Goal: Transaction & Acquisition: Book appointment/travel/reservation

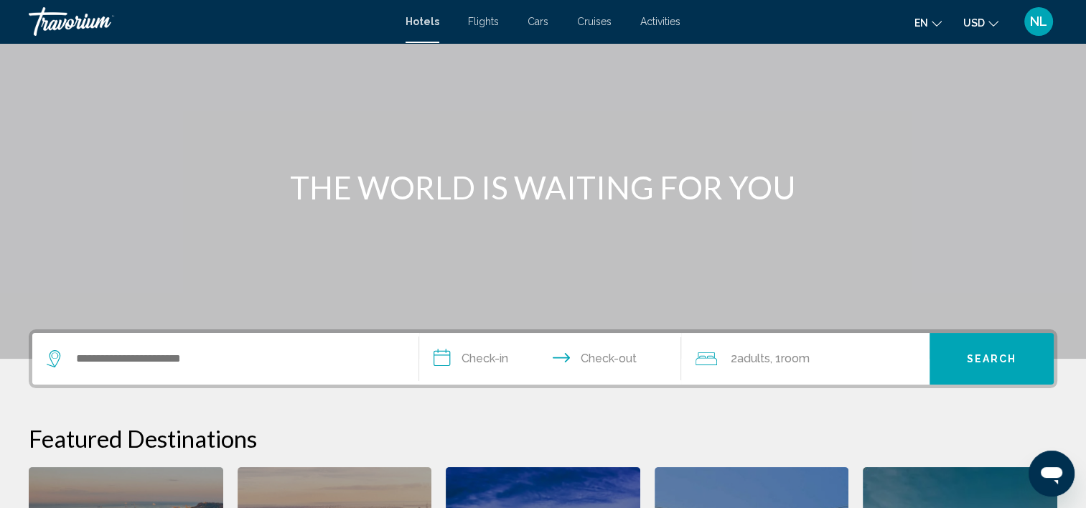
scroll to position [144, 0]
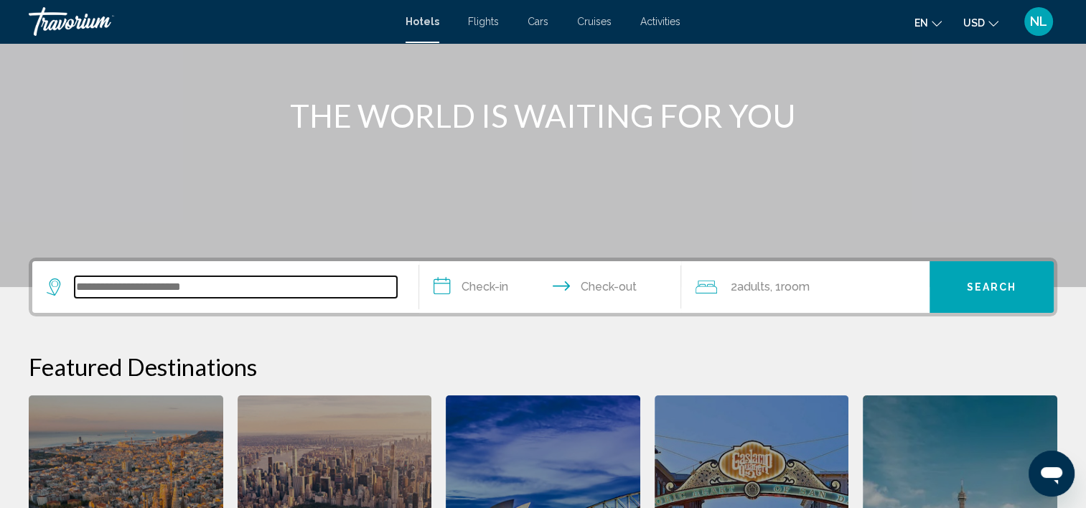
click at [297, 296] on input "Search widget" at bounding box center [236, 287] width 322 height 22
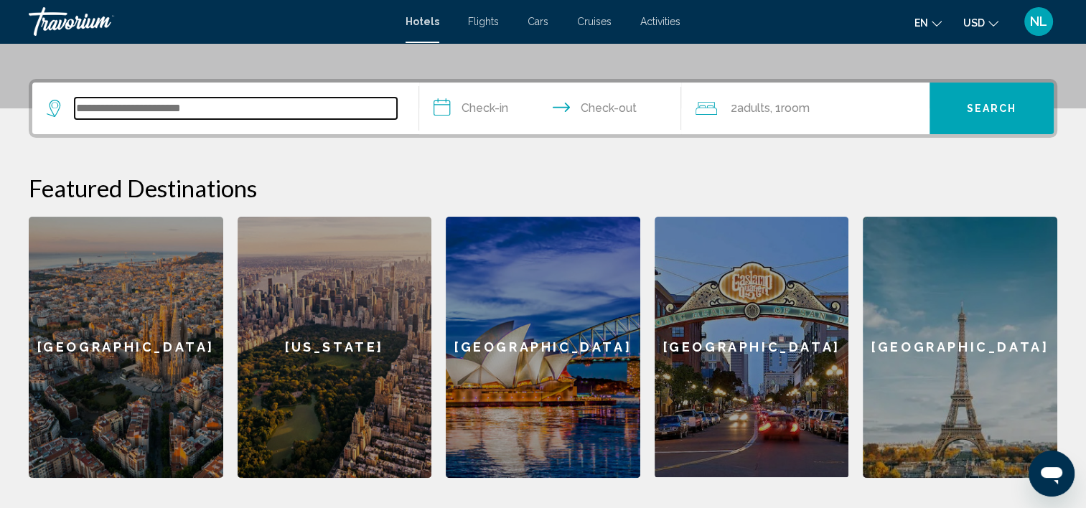
scroll to position [354, 0]
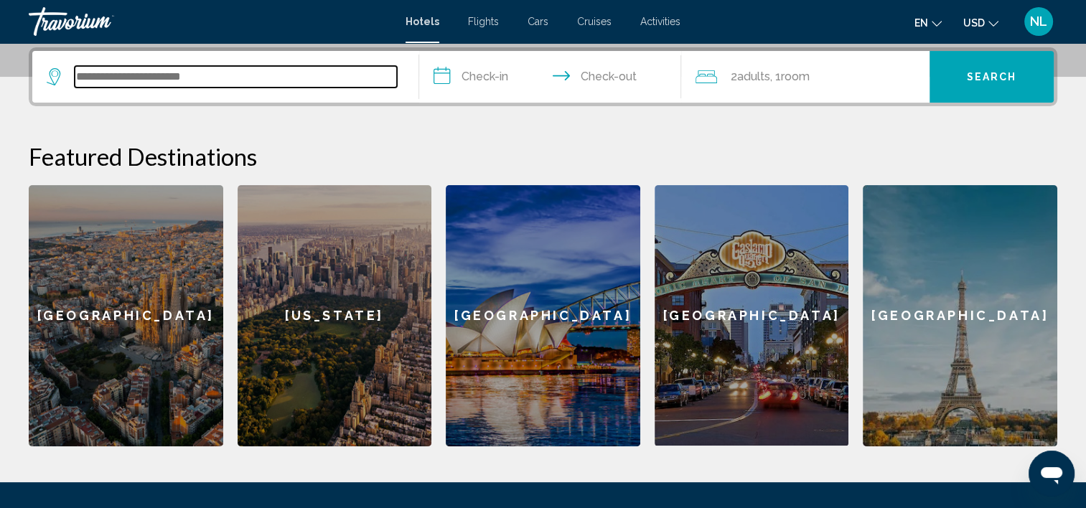
click at [289, 70] on input "Search widget" at bounding box center [236, 77] width 322 height 22
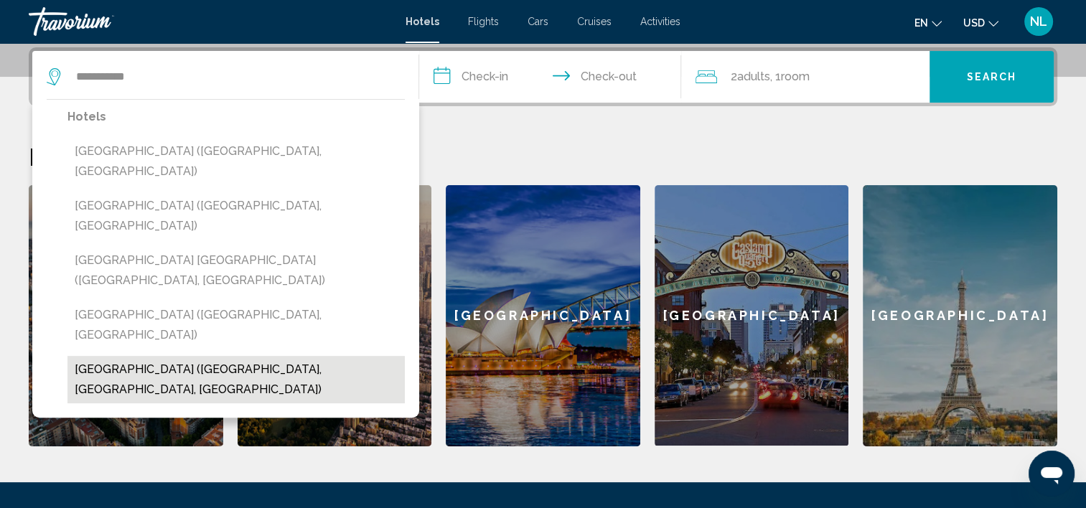
click at [290, 356] on button "[GEOGRAPHIC_DATA] ([GEOGRAPHIC_DATA], [GEOGRAPHIC_DATA], [GEOGRAPHIC_DATA])" at bounding box center [235, 379] width 337 height 47
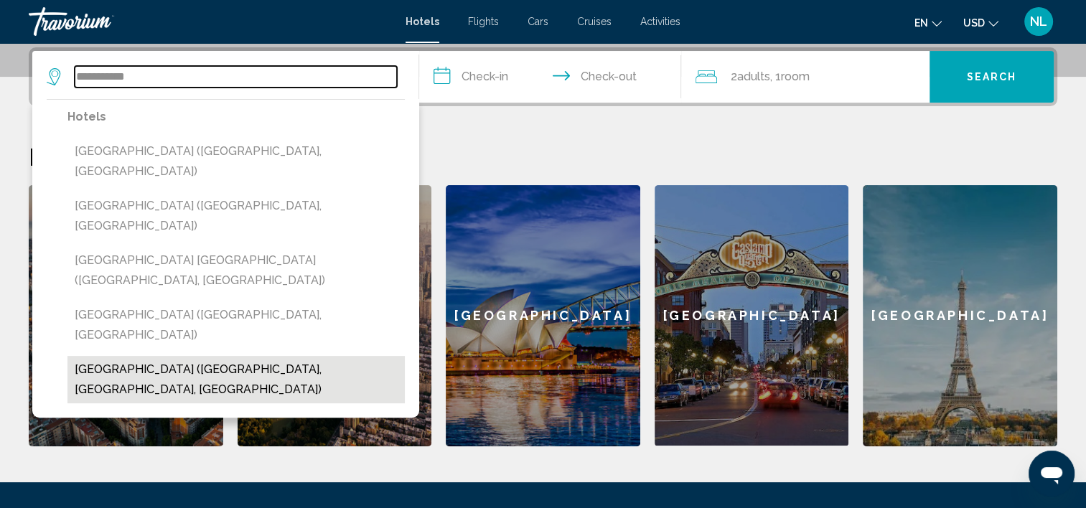
type input "**********"
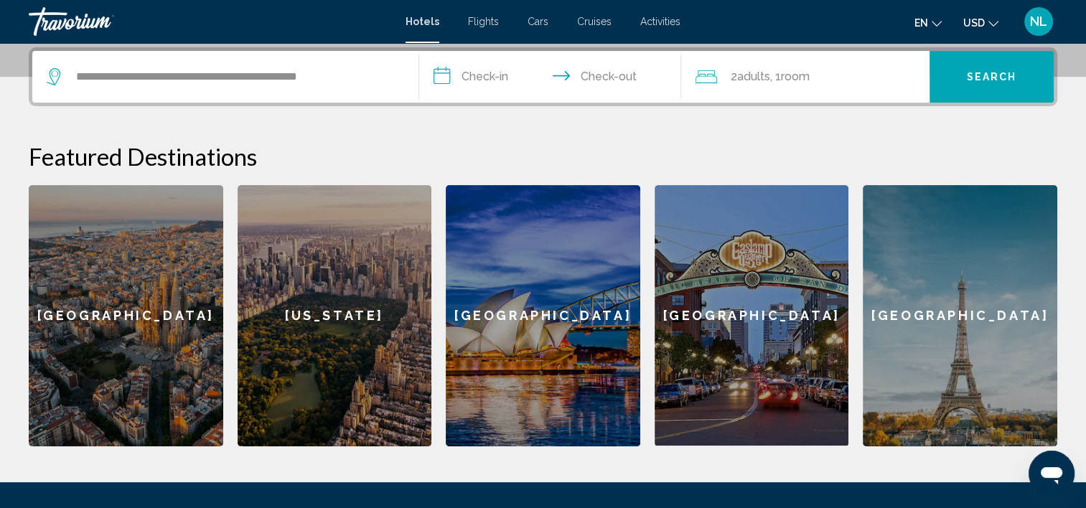
click at [473, 75] on input "**********" at bounding box center [553, 79] width 268 height 56
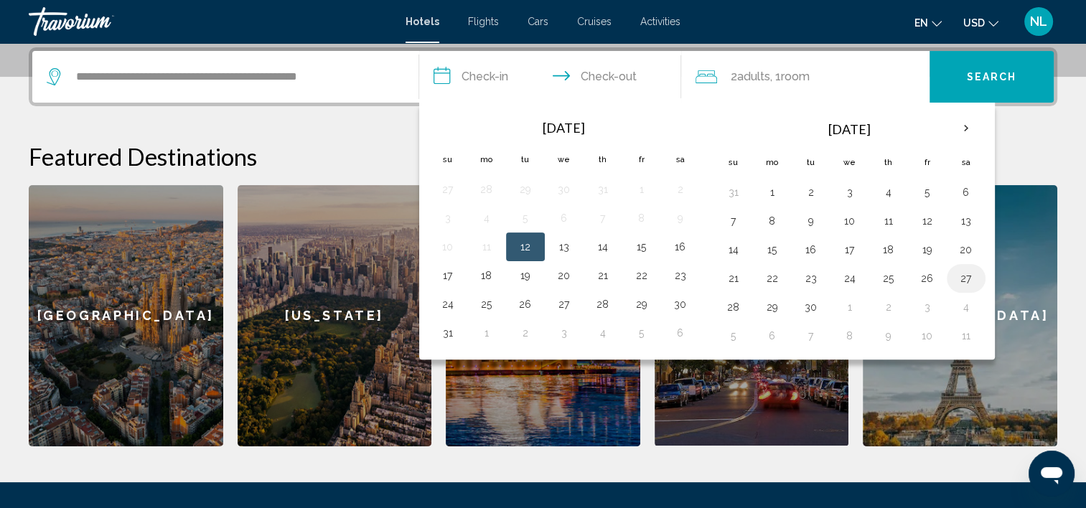
click at [961, 274] on button "27" at bounding box center [965, 278] width 23 height 20
click at [728, 304] on button "28" at bounding box center [733, 307] width 23 height 20
type input "**********"
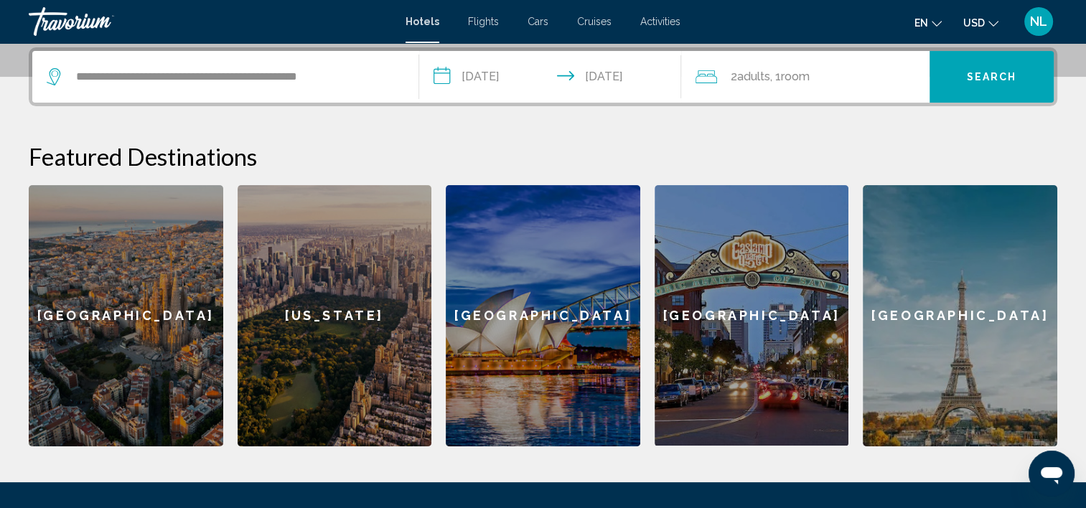
click at [795, 83] on span ", 1 Room rooms" at bounding box center [788, 77] width 39 height 20
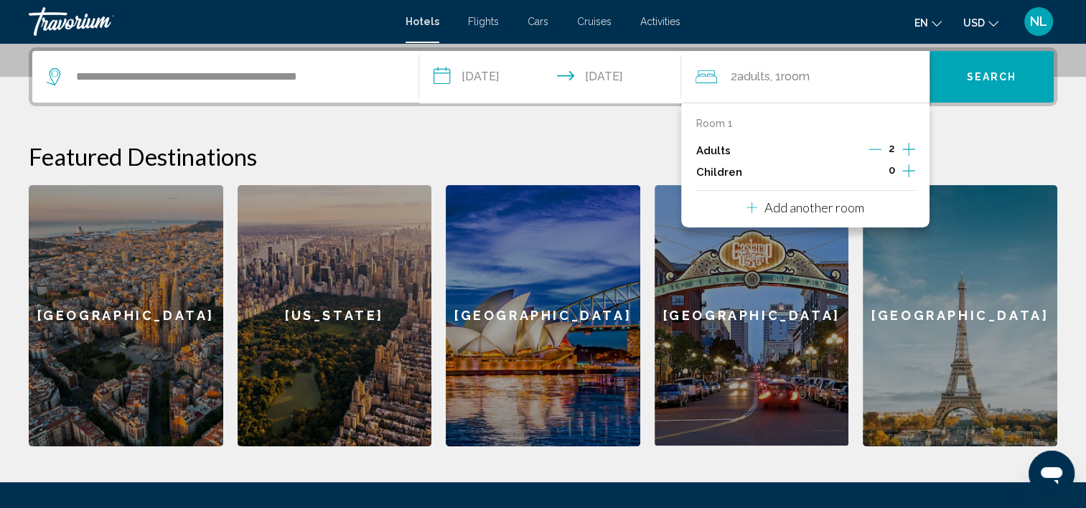
click at [905, 169] on icon "Increment children" at bounding box center [908, 170] width 13 height 17
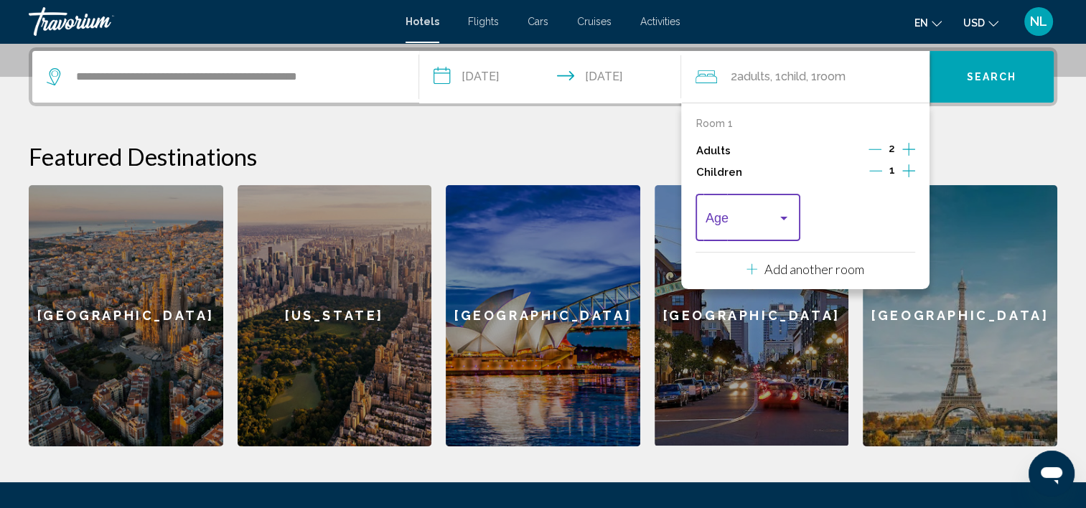
click at [786, 214] on div "Travelers: 2 adults, 1 child" at bounding box center [783, 217] width 13 height 11
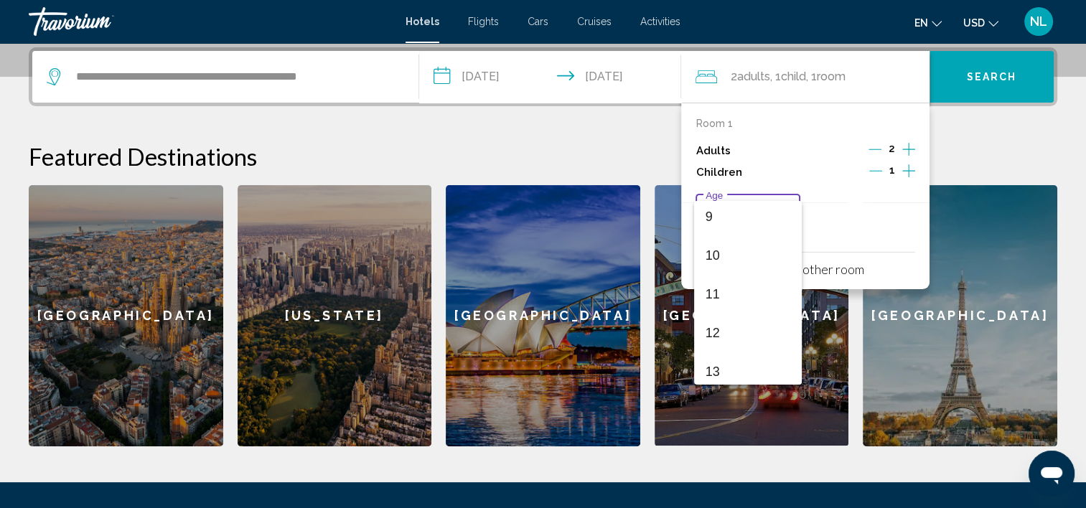
scroll to position [359, 0]
click at [723, 244] on span "10" at bounding box center [747, 249] width 85 height 39
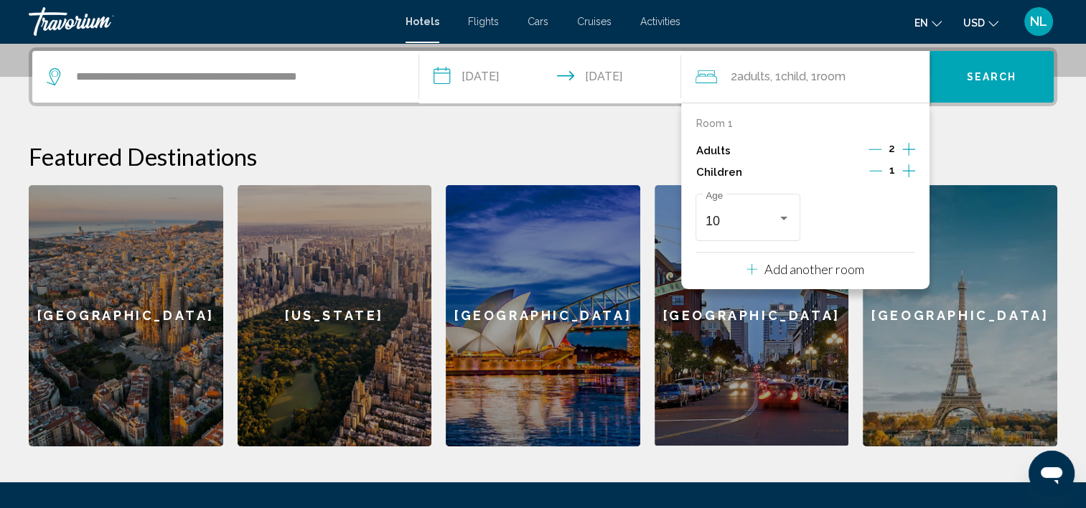
click at [990, 80] on span "Search" at bounding box center [992, 77] width 50 height 11
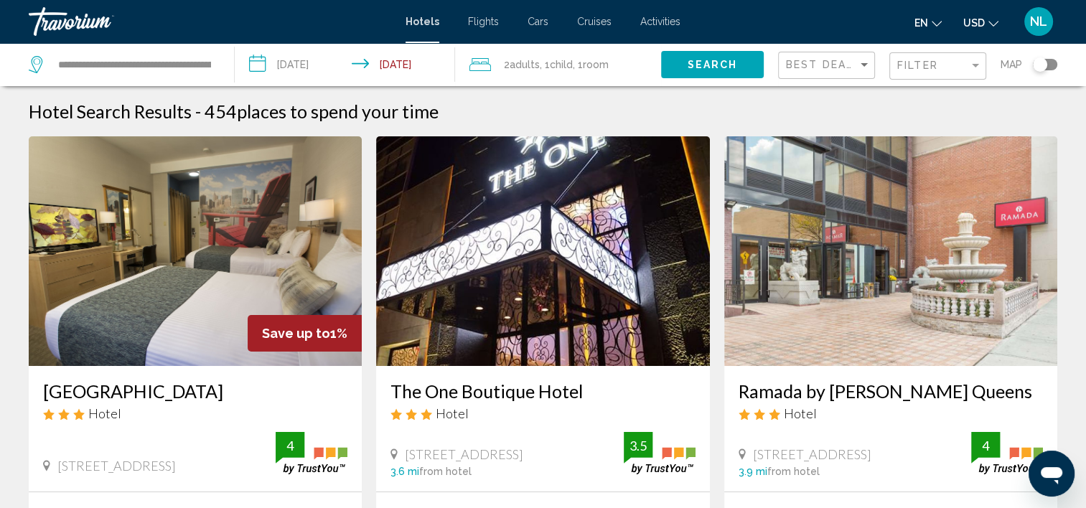
click at [1045, 29] on div "NL" at bounding box center [1038, 21] width 29 height 29
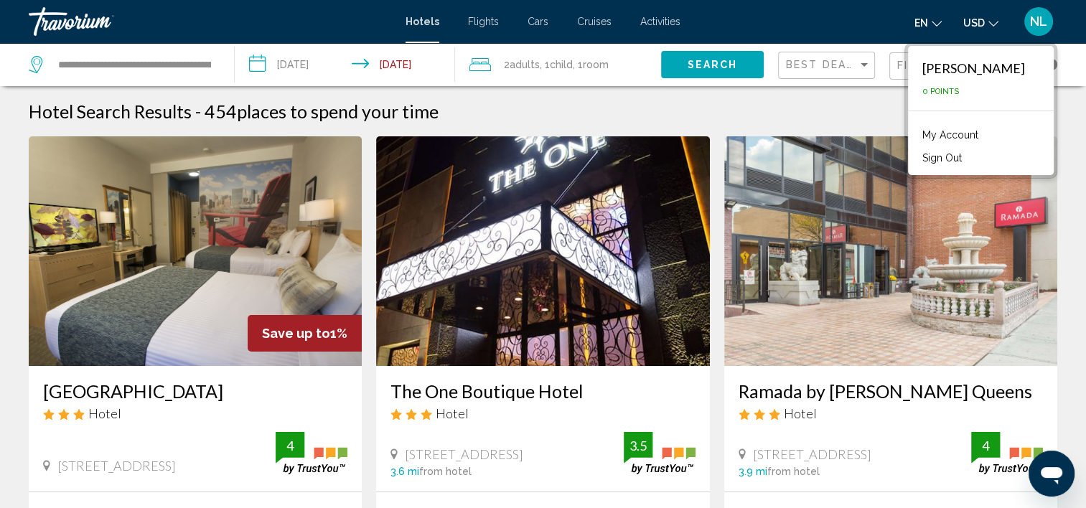
click at [957, 155] on button "Sign Out" at bounding box center [942, 158] width 54 height 19
